Goal: Information Seeking & Learning: Learn about a topic

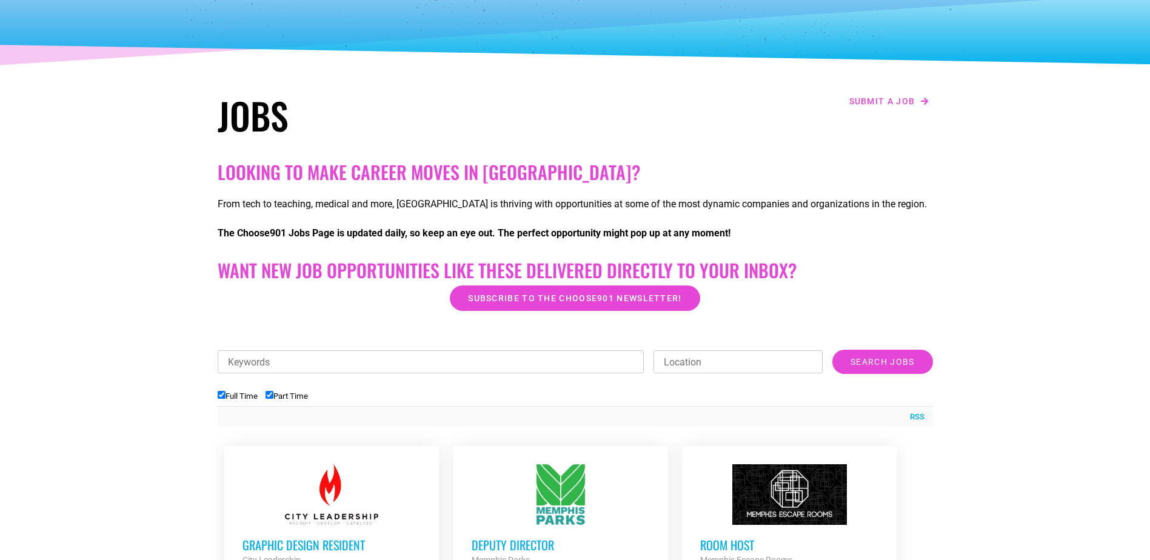
scroll to position [182, 0]
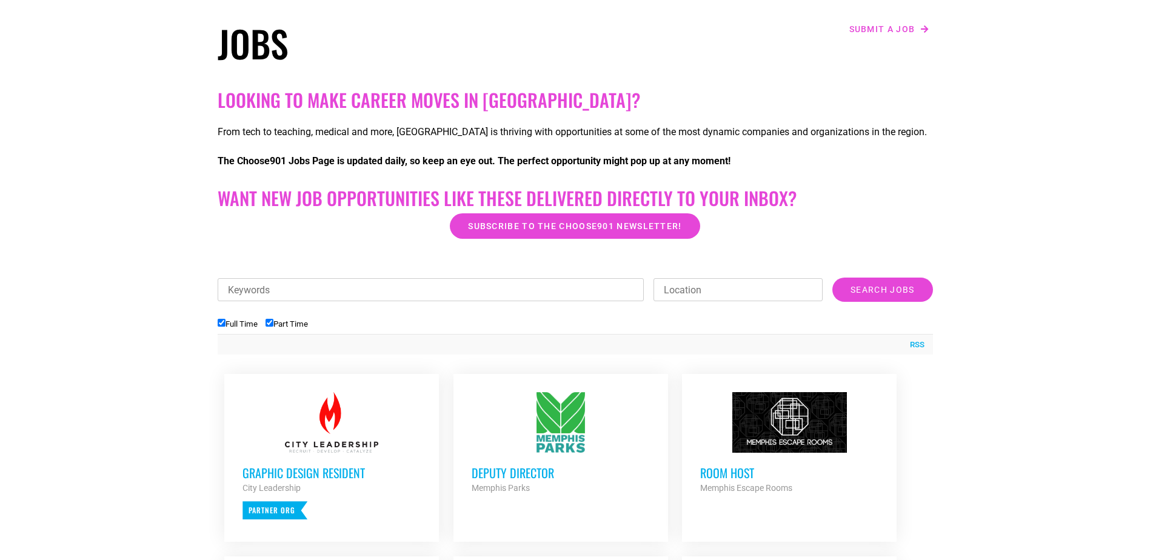
click at [425, 305] on div "Keywords Location Category Administrative Communication Counseling Creative Cus…" at bounding box center [575, 296] width 715 height 36
click at [430, 291] on input "Keywords" at bounding box center [431, 289] width 427 height 23
type input "construction"
click at [832, 278] on input "Search Jobs" at bounding box center [882, 290] width 100 height 24
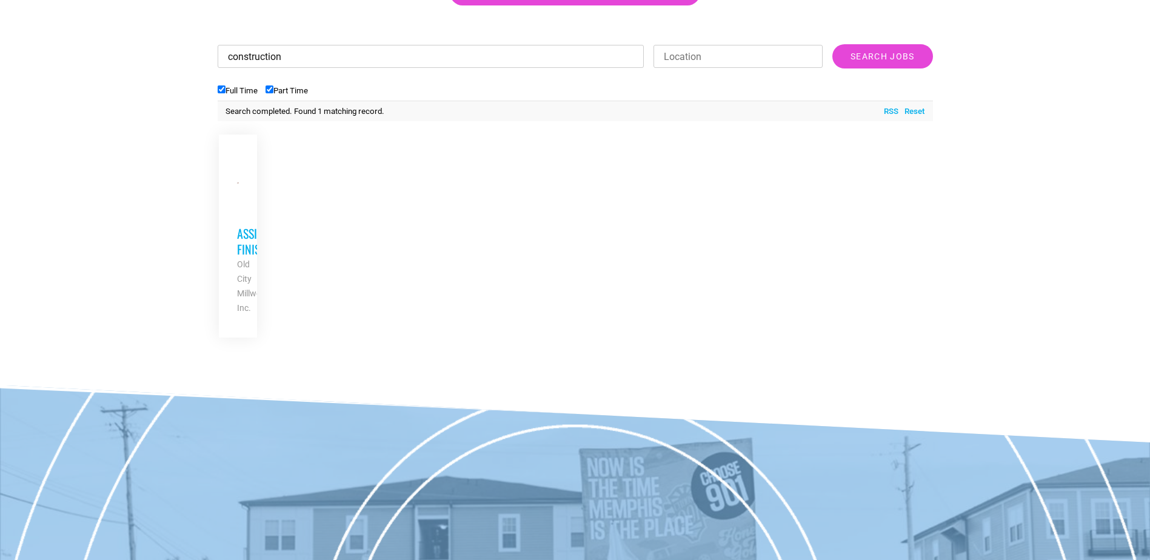
scroll to position [424, 0]
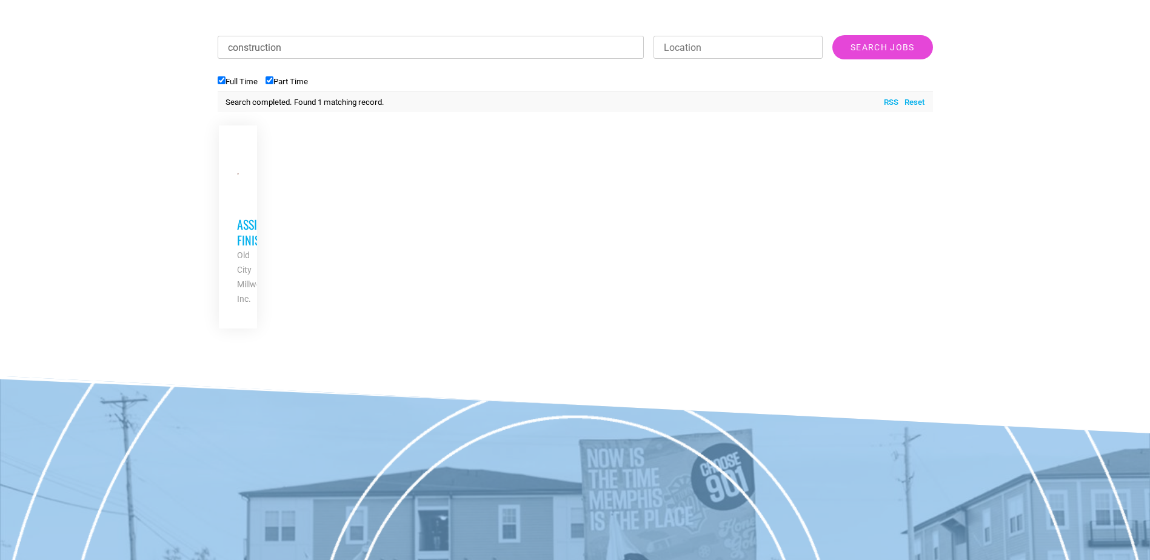
click at [239, 224] on h3 "Assistant Finisher" at bounding box center [238, 232] width 2 height 32
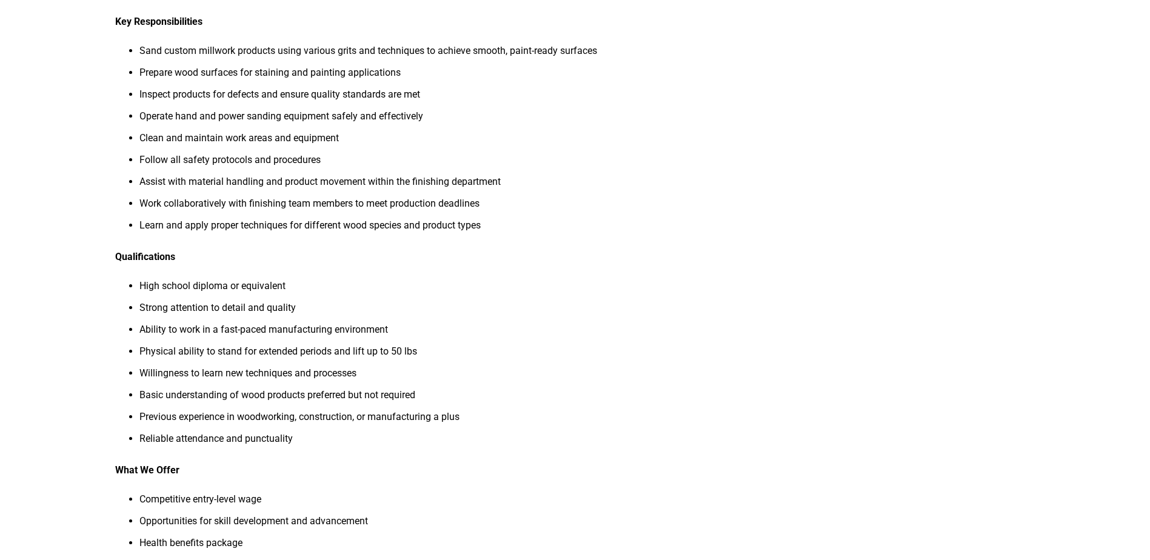
scroll to position [130, 0]
